Goal: Information Seeking & Learning: Understand process/instructions

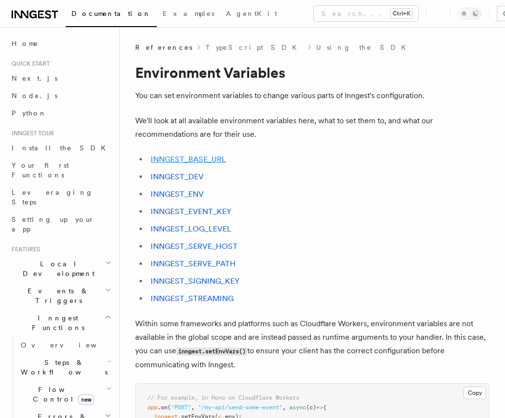
click at [177, 156] on link "INNGEST_BASE_URL" at bounding box center [188, 158] width 75 height 9
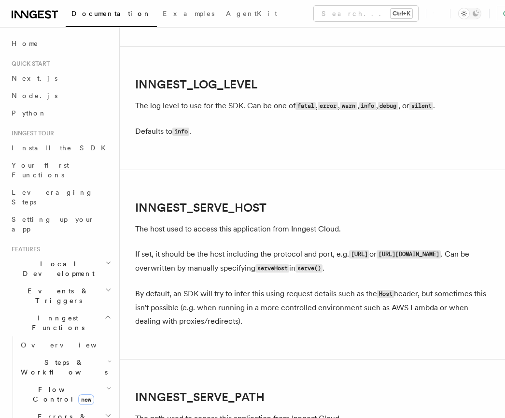
scroll to position [1276, 0]
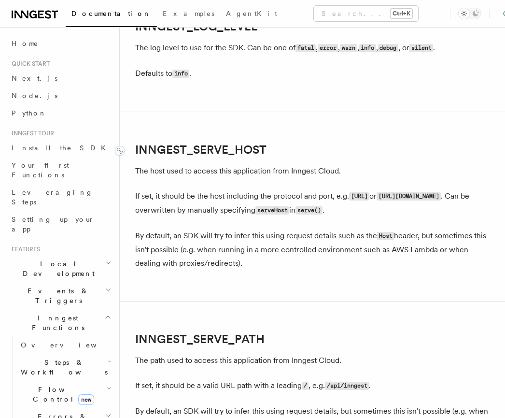
click at [188, 156] on link "INNGEST_SERVE_HOST" at bounding box center [200, 150] width 131 height 14
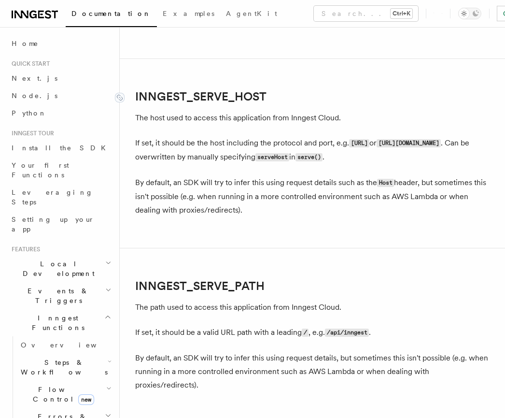
scroll to position [1328, 0]
drag, startPoint x: 262, startPoint y: 111, endPoint x: 134, endPoint y: 113, distance: 127.9
click at [135, 104] on h2 "INNGEST_SERVE_HOST" at bounding box center [312, 97] width 354 height 14
copy link "INNGEST_SERVE_HOST"
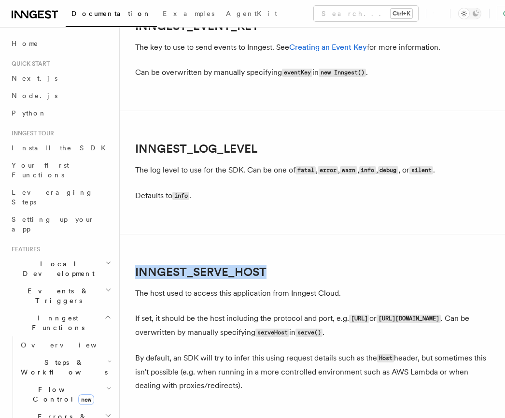
scroll to position [923, 0]
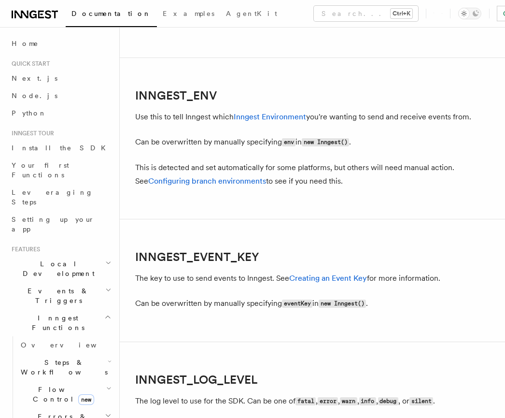
click at [325, 227] on article "References TypeScript SDK Using the SDK Environment Variables You can set envir…" at bounding box center [312, 278] width 354 height 2317
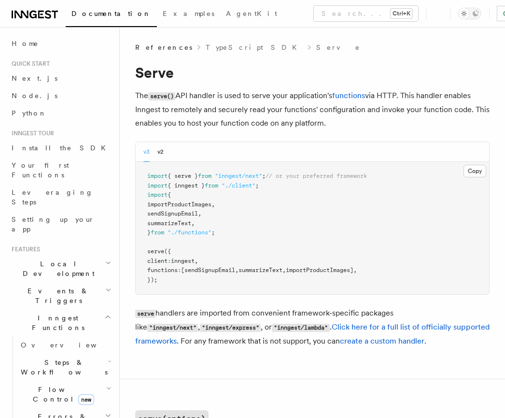
click at [47, 13] on icon at bounding box center [35, 15] width 46 height 12
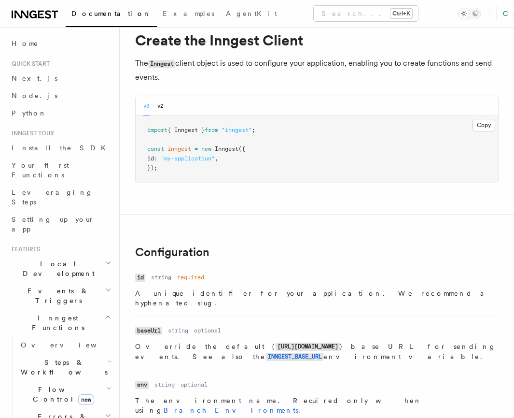
scroll to position [58, 0]
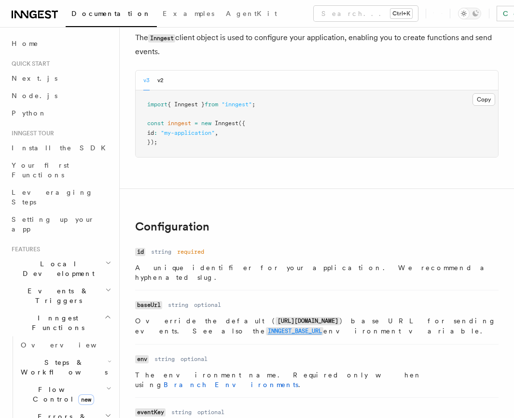
click at [323, 327] on code "INNGEST_BASE_URL" at bounding box center [294, 331] width 57 height 8
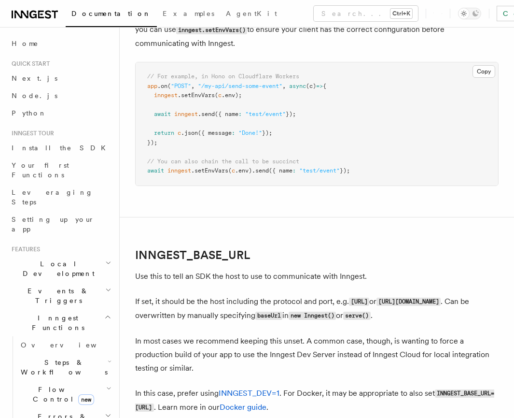
scroll to position [349, 0]
